Goal: Transaction & Acquisition: Subscribe to service/newsletter

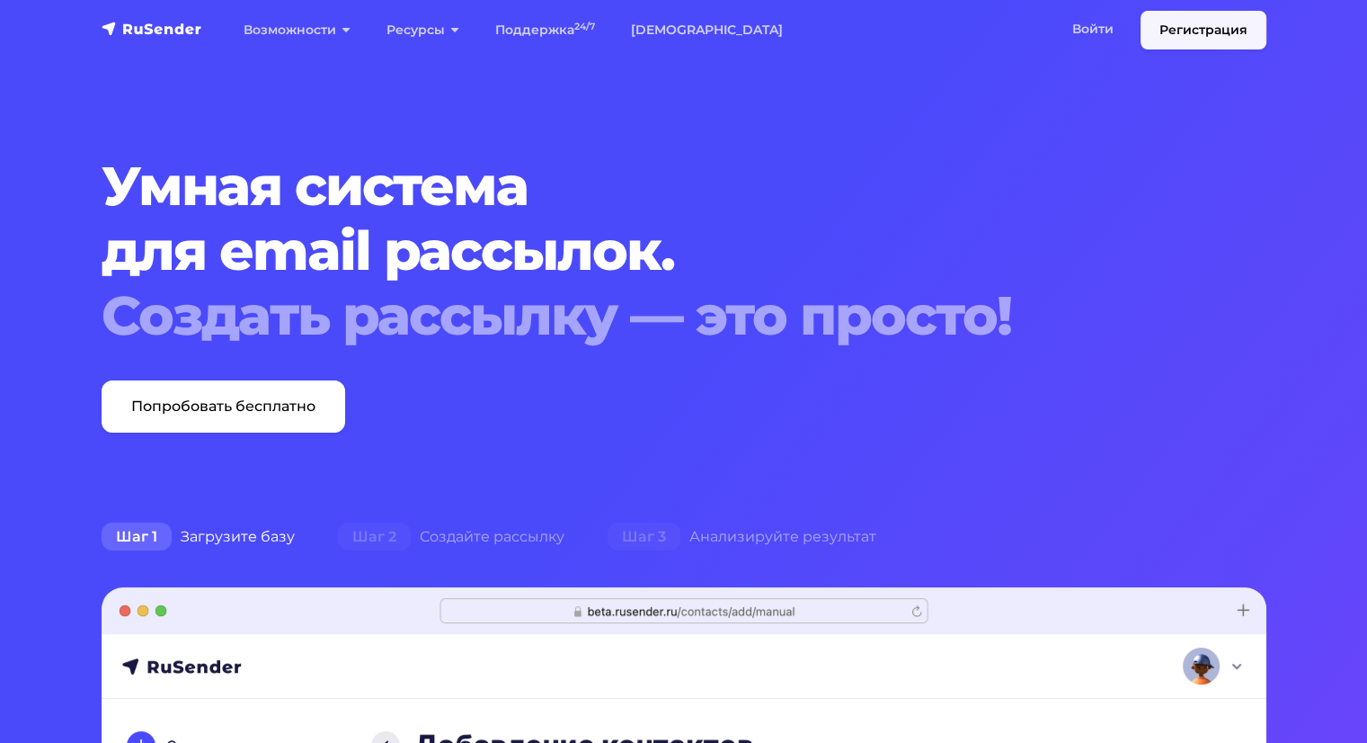
click at [1230, 28] on link "Регистрация" at bounding box center [1204, 30] width 126 height 39
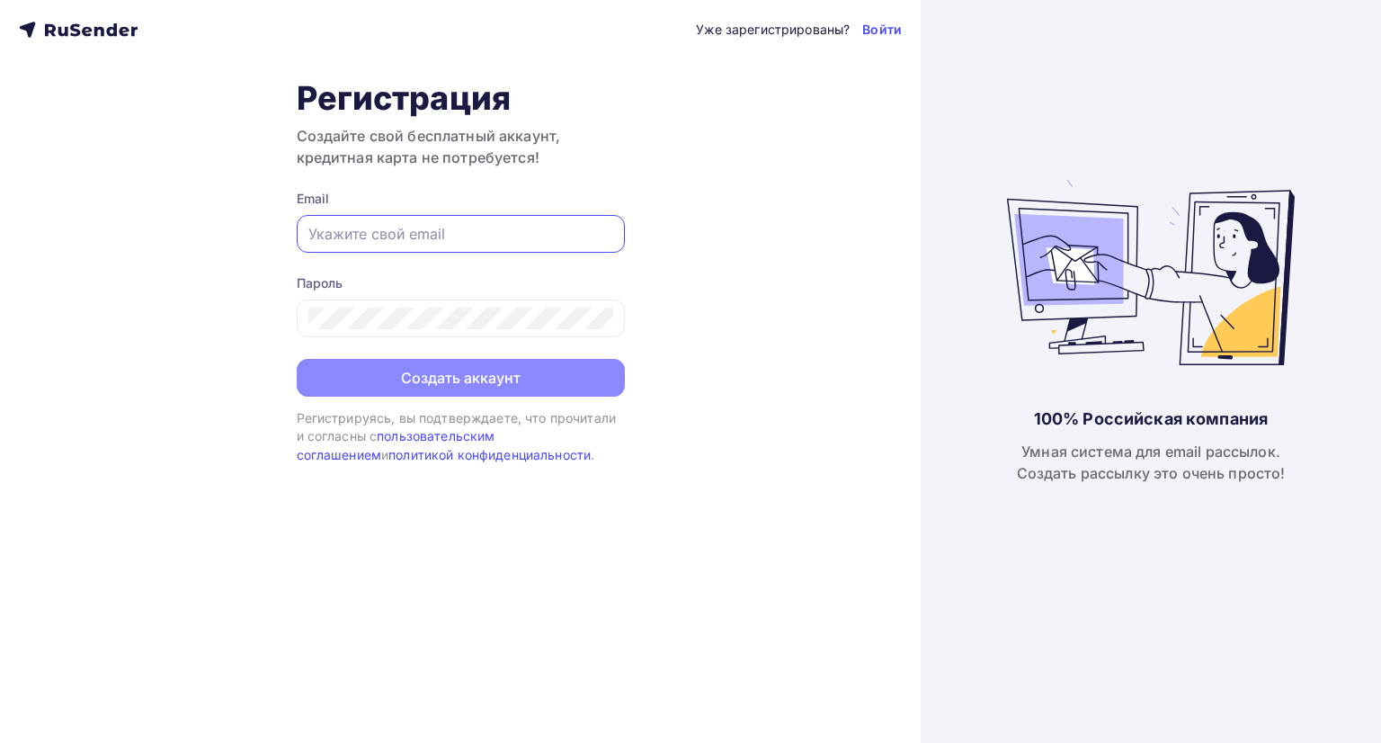
click at [526, 237] on input "text" at bounding box center [460, 234] width 305 height 22
type input "[EMAIL_ADDRESS][DOMAIN_NAME]"
click at [712, 342] on div "Уже зарегистрированы? Войти Регистрация Создайте свой бесплатный аккаунт, креди…" at bounding box center [460, 371] width 920 height 743
click at [431, 227] on input "text" at bounding box center [460, 234] width 305 height 22
type input "marketing@ramax.ru"
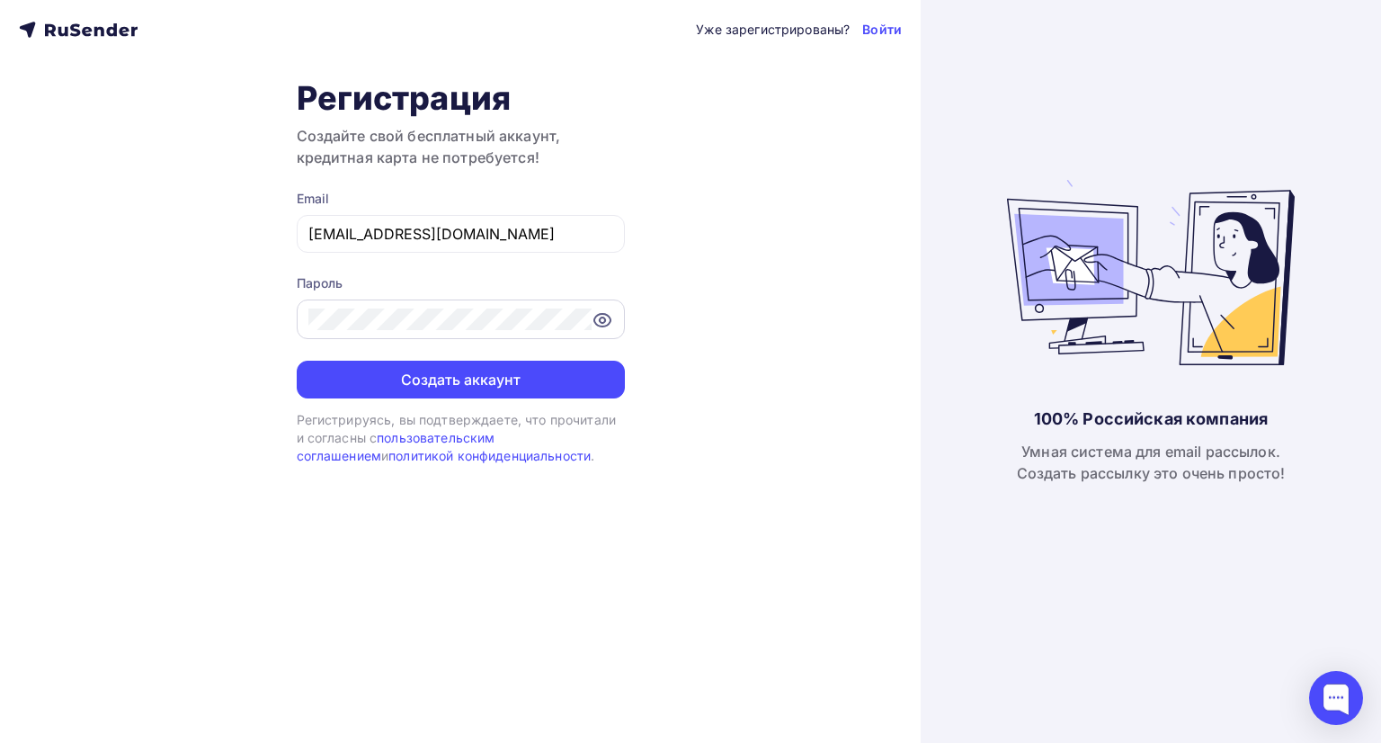
click at [609, 317] on icon at bounding box center [602, 320] width 16 height 13
click at [672, 282] on div "Уже зарегистрированы? Войти Регистрация Создайте свой бесплатный аккаунт, креди…" at bounding box center [460, 371] width 920 height 743
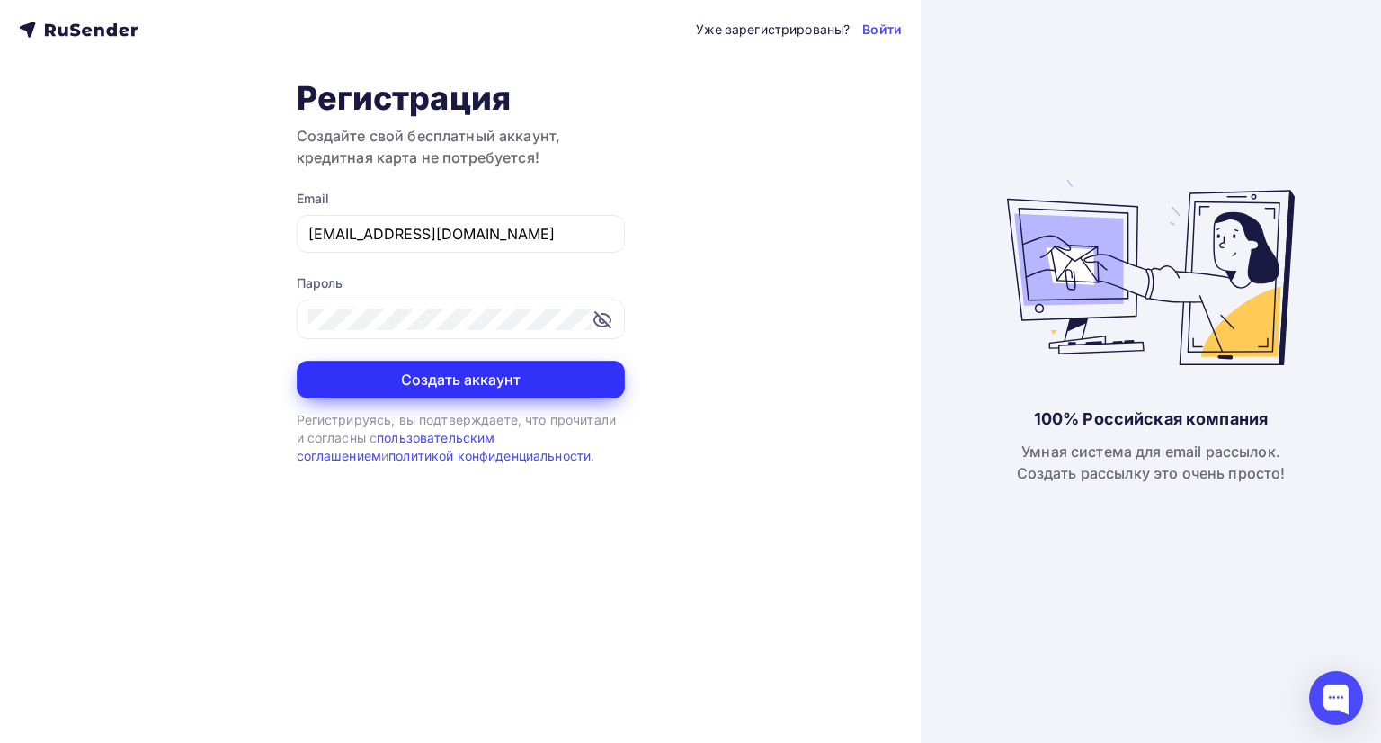
click at [532, 383] on button "Создать аккаунт" at bounding box center [461, 379] width 328 height 38
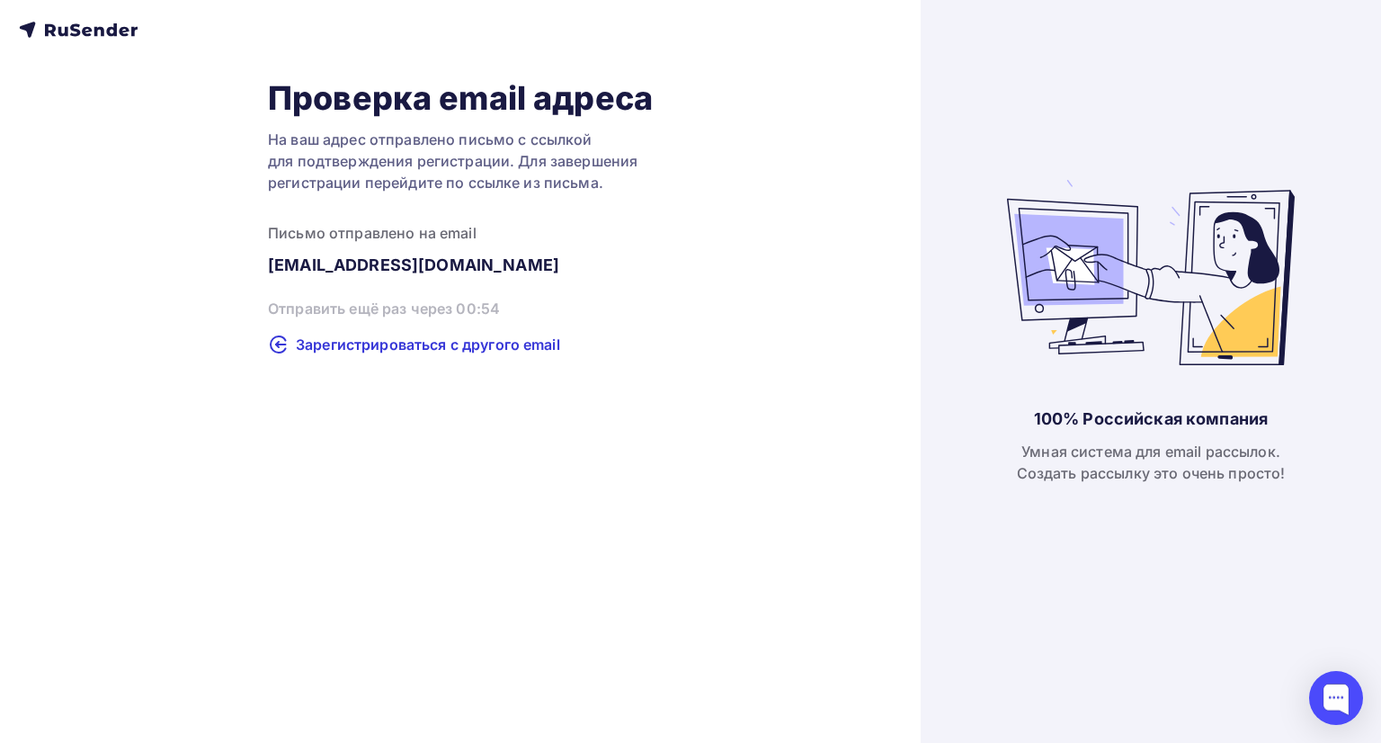
click at [500, 502] on div "Проверка email адреса На ваш адрес отправлено письмо с ссылкой для подтверждени…" at bounding box center [460, 371] width 920 height 743
click at [393, 305] on div "Отправить повторно" at bounding box center [460, 309] width 385 height 23
click at [471, 352] on span "Зарегистрироваться с другого email" at bounding box center [428, 344] width 264 height 22
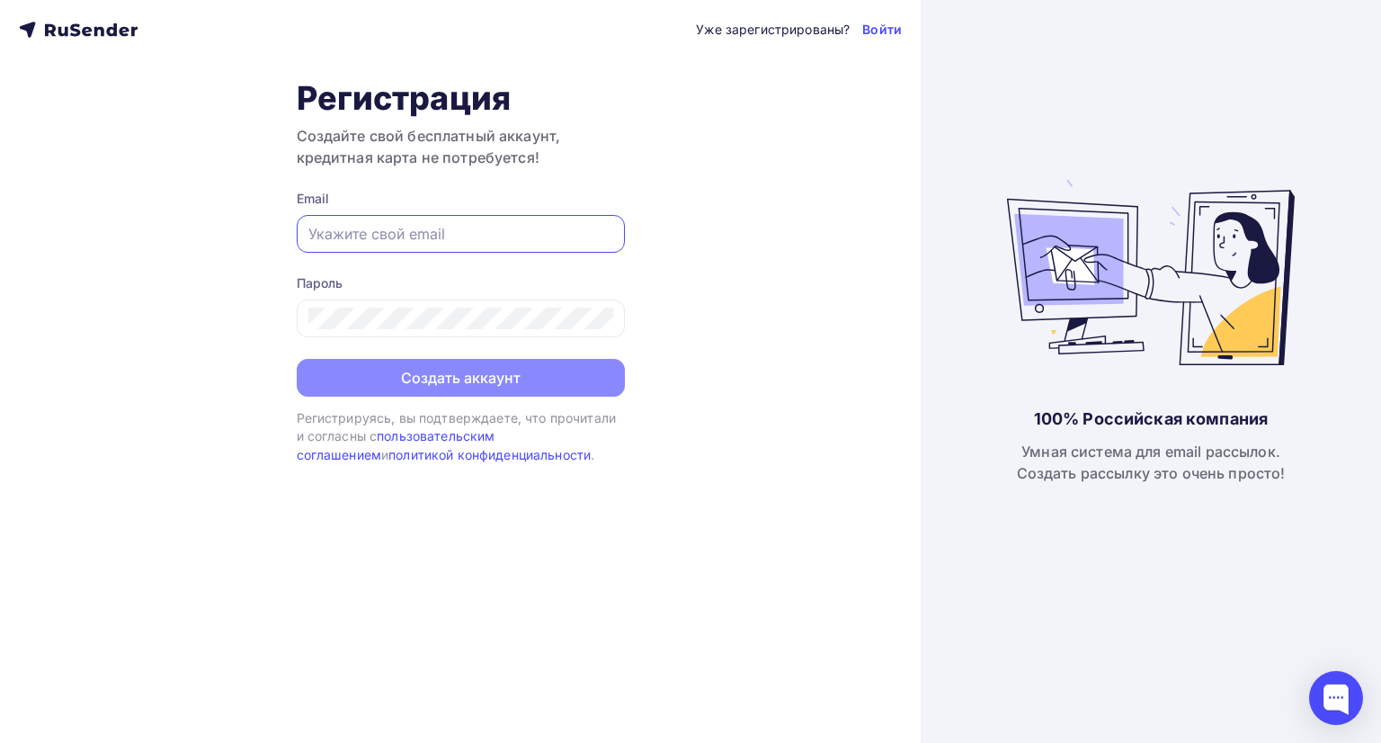
click at [364, 235] on input "text" at bounding box center [460, 234] width 305 height 22
type input "elena.mishkareva@ramax.ru"
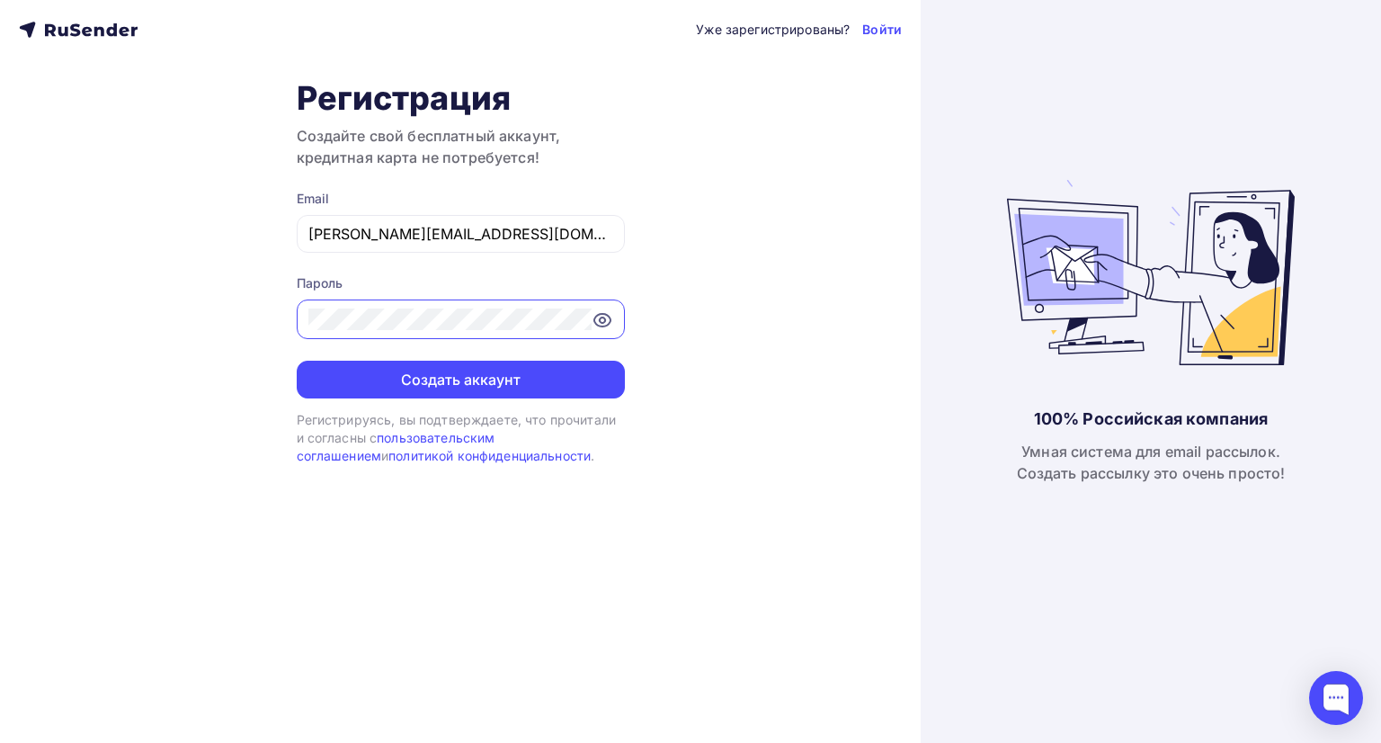
click at [601, 321] on icon at bounding box center [602, 319] width 5 height 5
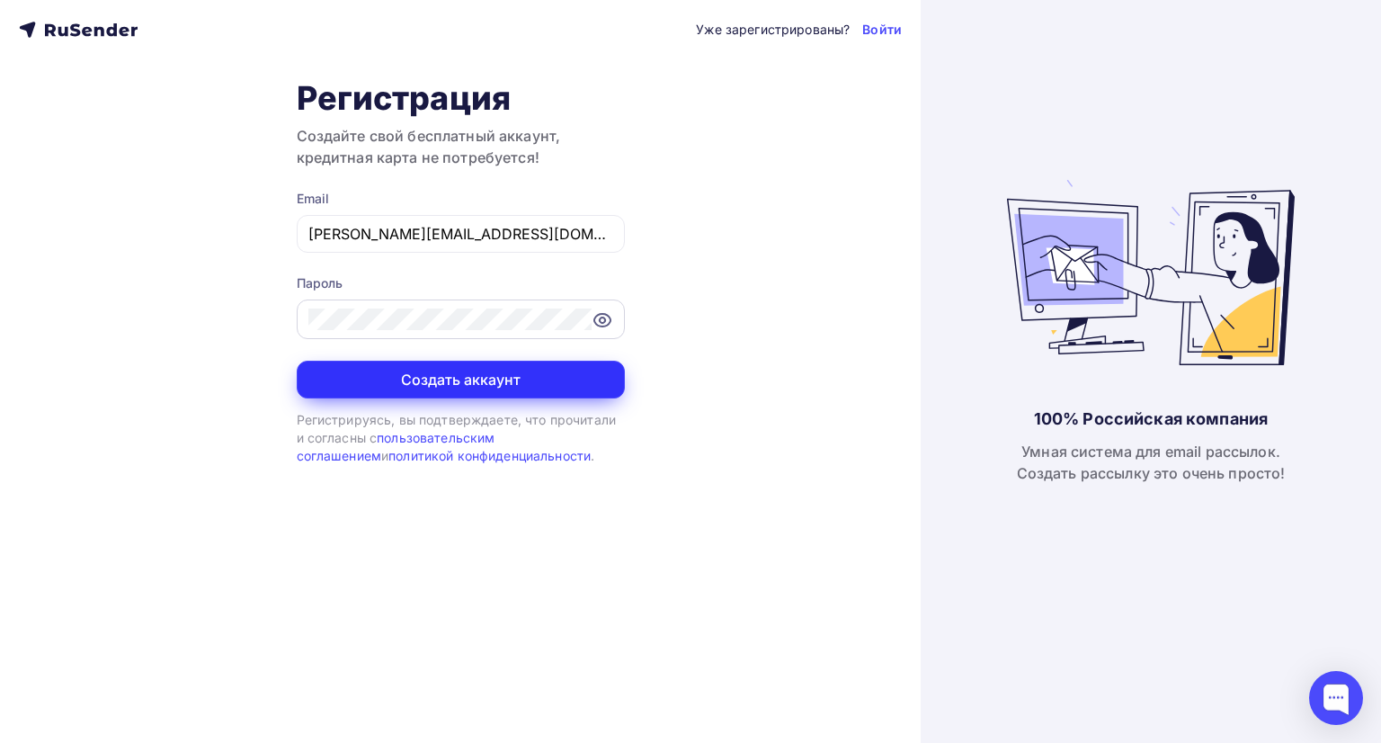
click at [565, 379] on button "Создать аккаунт" at bounding box center [461, 379] width 328 height 38
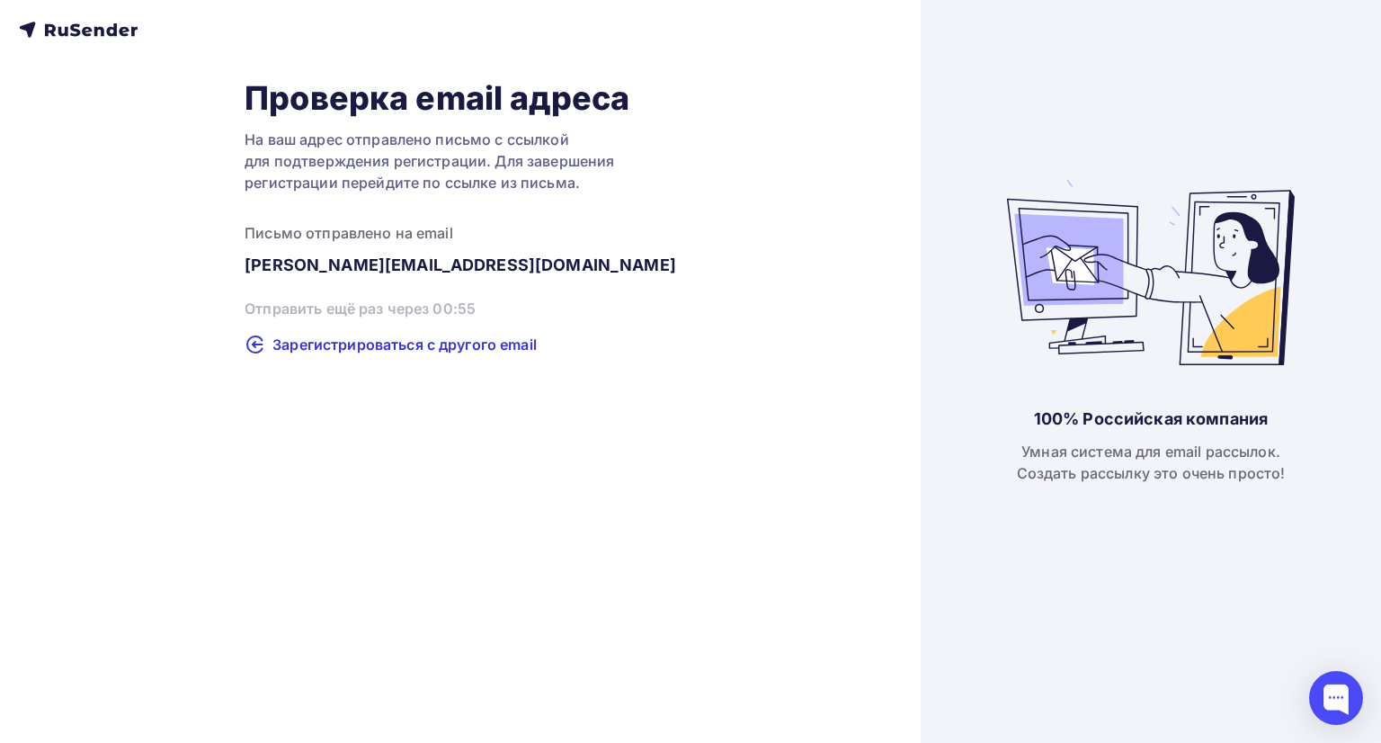
click at [781, 372] on div "Проверка email адреса На ваш адрес отправлено письмо с ссылкой для подтверждени…" at bounding box center [460, 371] width 920 height 743
click at [777, 188] on div "Проверка email адреса На ваш адрес отправлено письмо с ссылкой для подтверждени…" at bounding box center [460, 216] width 883 height 277
click at [706, 290] on div "Проверка email адреса На ваш адрес отправлено письмо с ссылкой для подтверждени…" at bounding box center [460, 216] width 883 height 277
